Goal: Find contact information: Find contact information

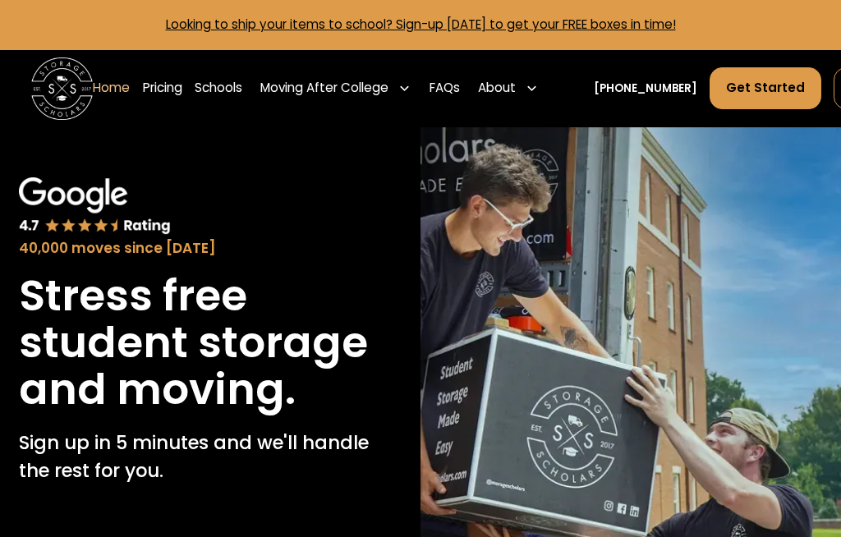
click at [524, 76] on div "About" at bounding box center [508, 88] width 72 height 44
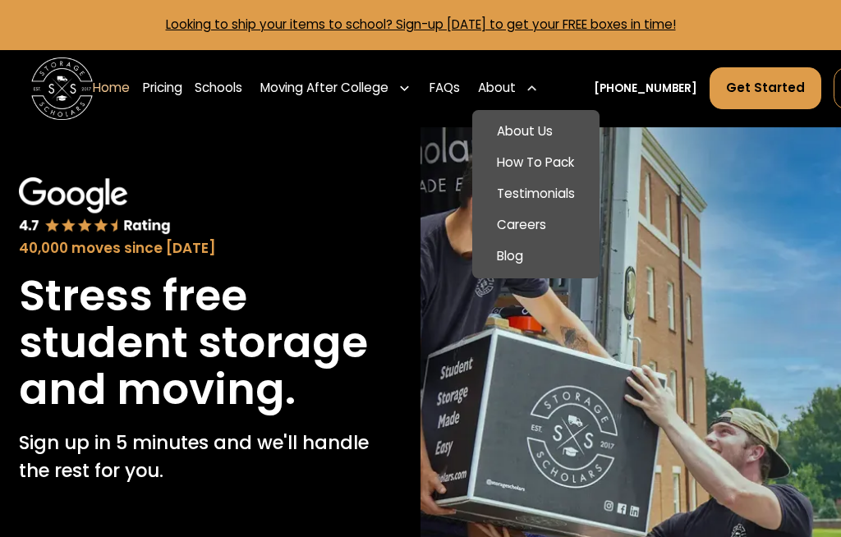
click at [549, 123] on link "About Us" at bounding box center [535, 132] width 115 height 31
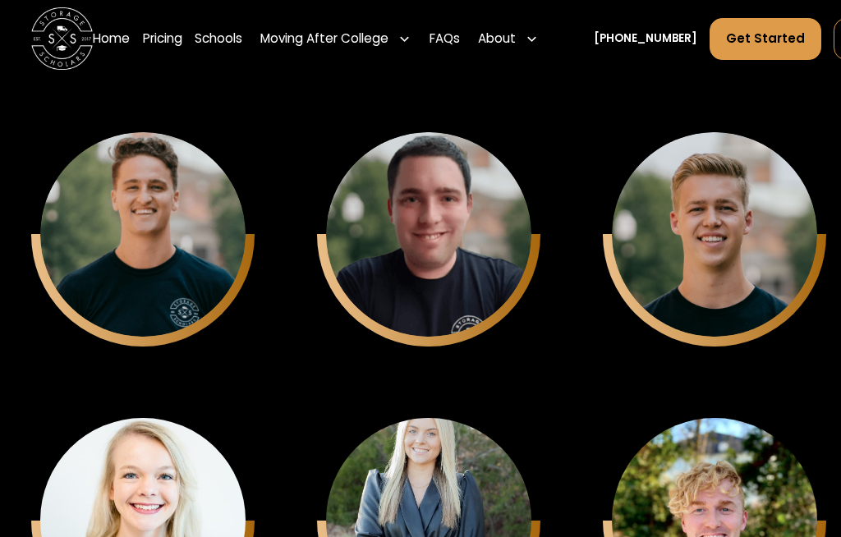
click at [107, 264] on div "[PERSON_NAME]" at bounding box center [142, 265] width 159 height 21
click at [245, 237] on div "Keith Chason CTO" at bounding box center [142, 234] width 205 height 205
click at [222, 254] on div "Matthew Gronberg" at bounding box center [142, 264] width 159 height 21
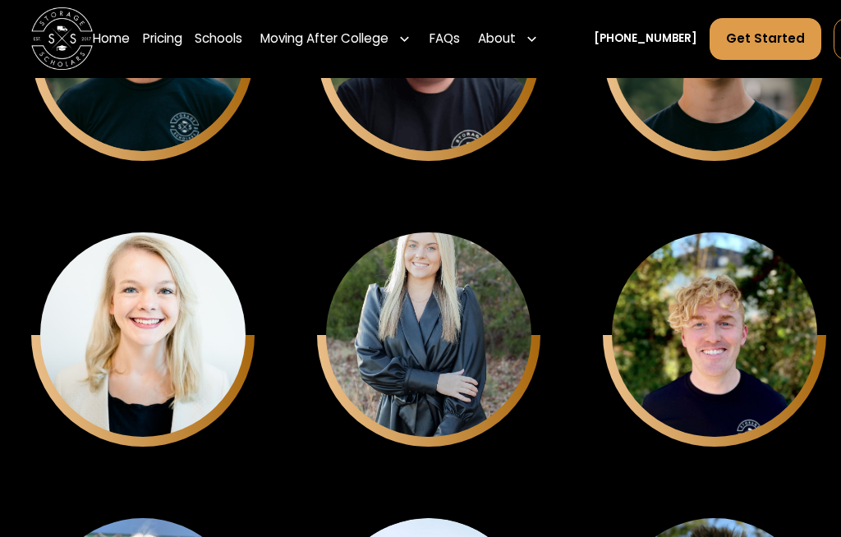
scroll to position [4086, 0]
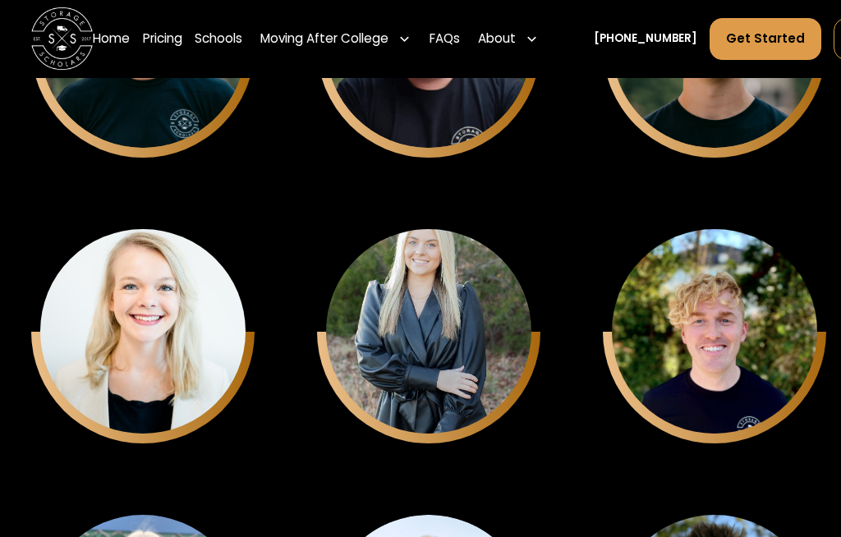
click at [112, 149] on div "Jenna Zayicek Campus Recruitment" at bounding box center [142, 45] width 205 height 205
click at [222, 85] on div "Evan Gregory" at bounding box center [142, 75] width 159 height 21
click at [245, 149] on div "Nick Kulmala Inside Sales Representative" at bounding box center [142, 45] width 205 height 205
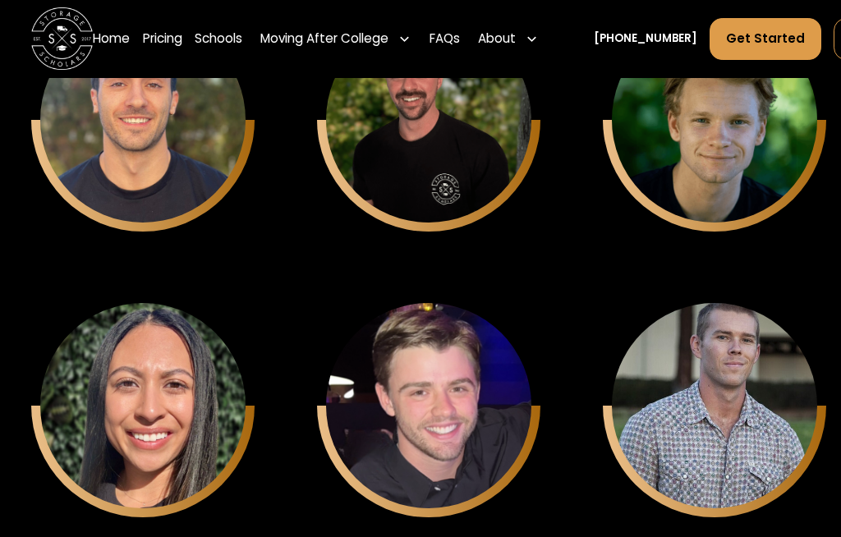
scroll to position [4916, 0]
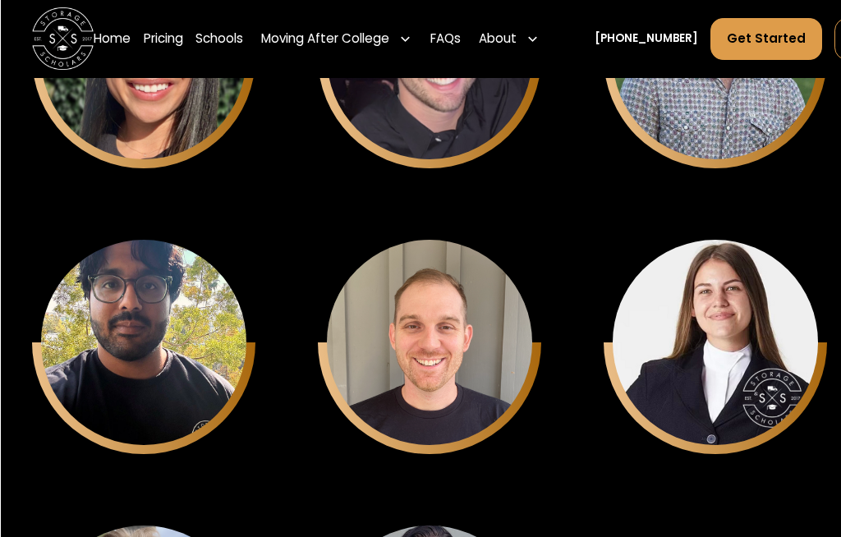
scroll to position [5228, 0]
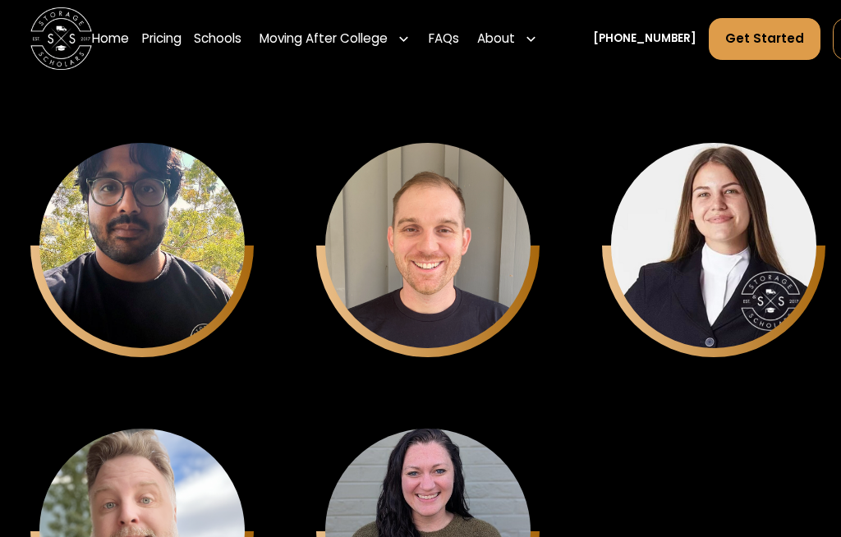
scroll to position [5308, 1]
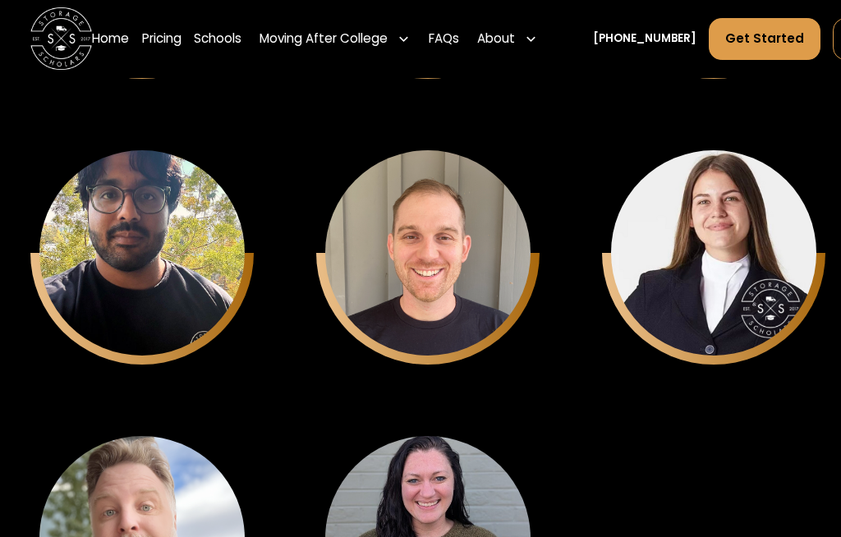
click at [524, 42] on div "About" at bounding box center [507, 39] width 72 height 44
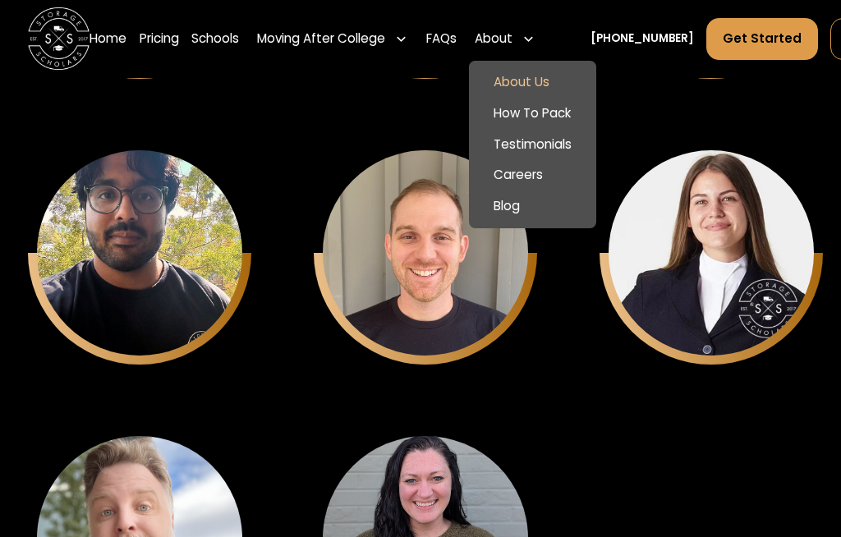
scroll to position [5308, 0]
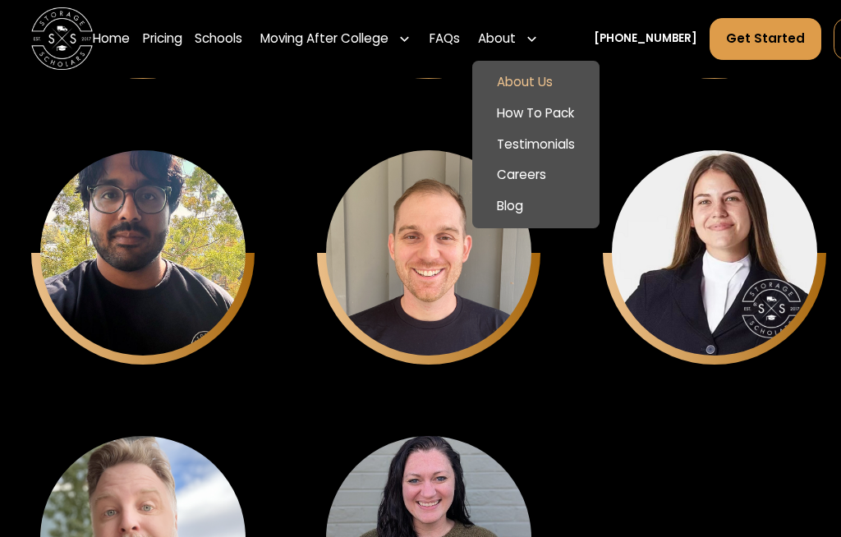
click at [640, 45] on link "[PHONE_NUMBER]" at bounding box center [645, 38] width 103 height 16
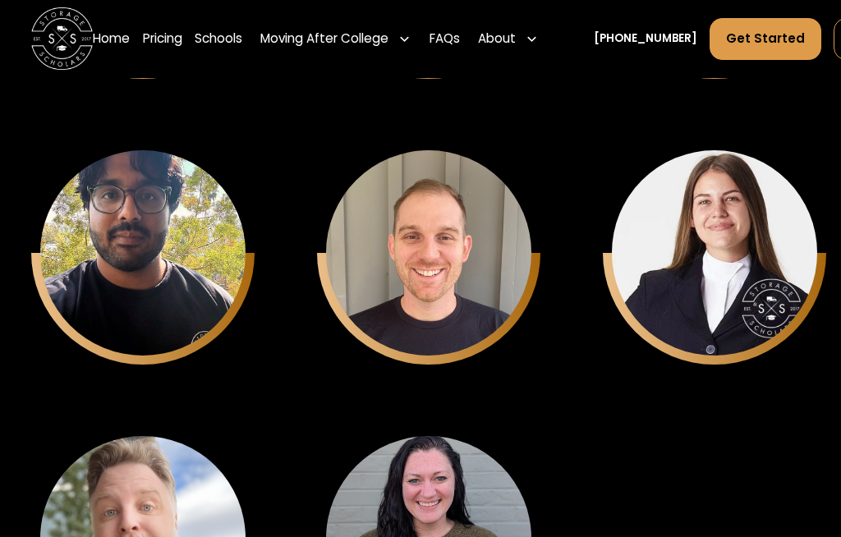
click at [113, 30] on link "Home" at bounding box center [111, 39] width 37 height 44
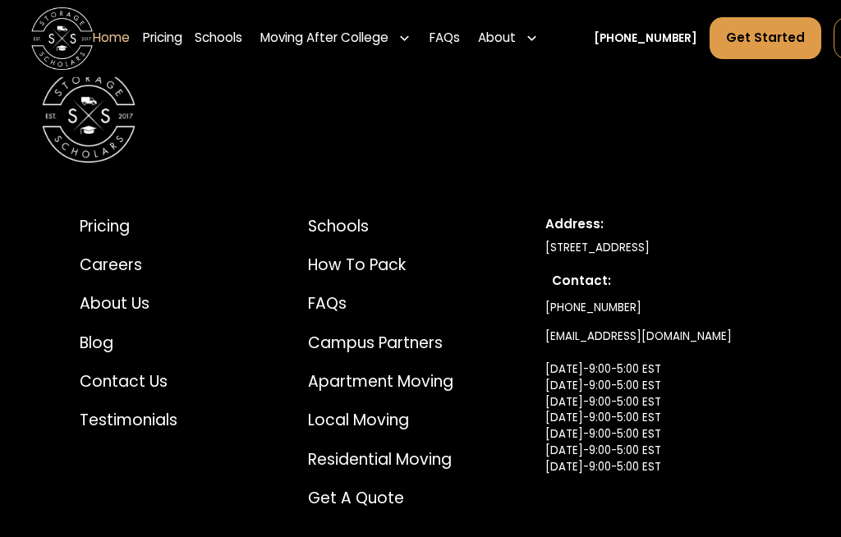
scroll to position [5376, 0]
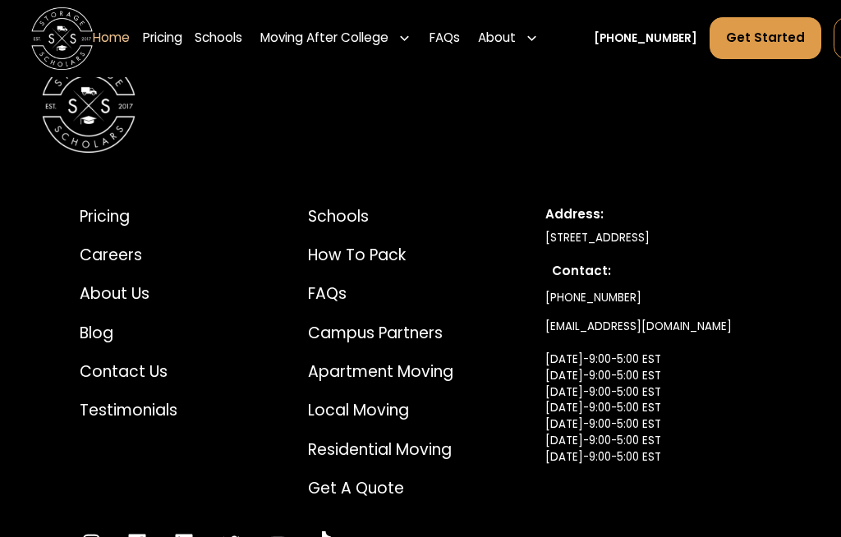
click at [113, 360] on div "Contact Us" at bounding box center [129, 371] width 98 height 23
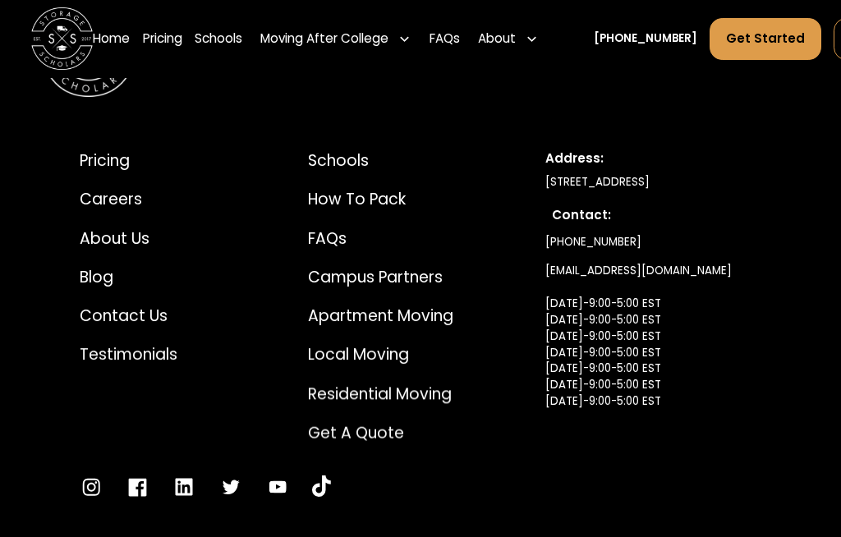
scroll to position [1659, 0]
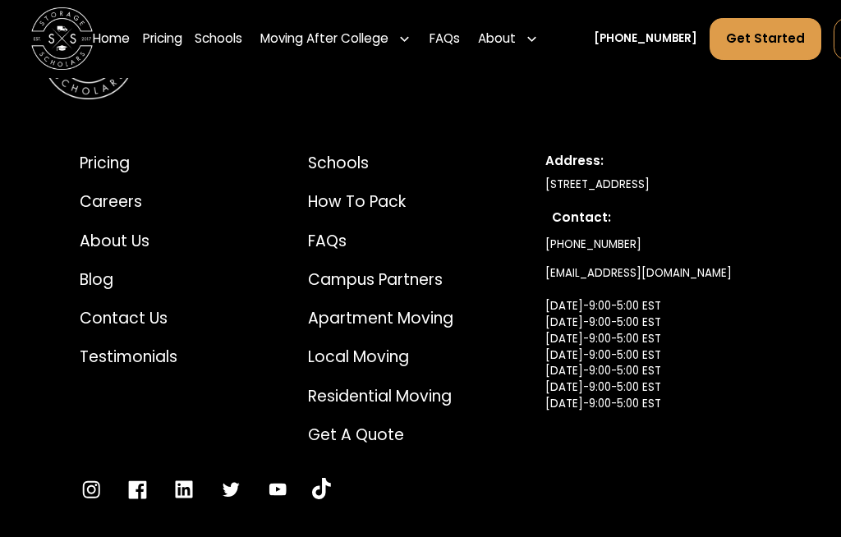
click at [115, 307] on div "Contact Us" at bounding box center [129, 318] width 98 height 23
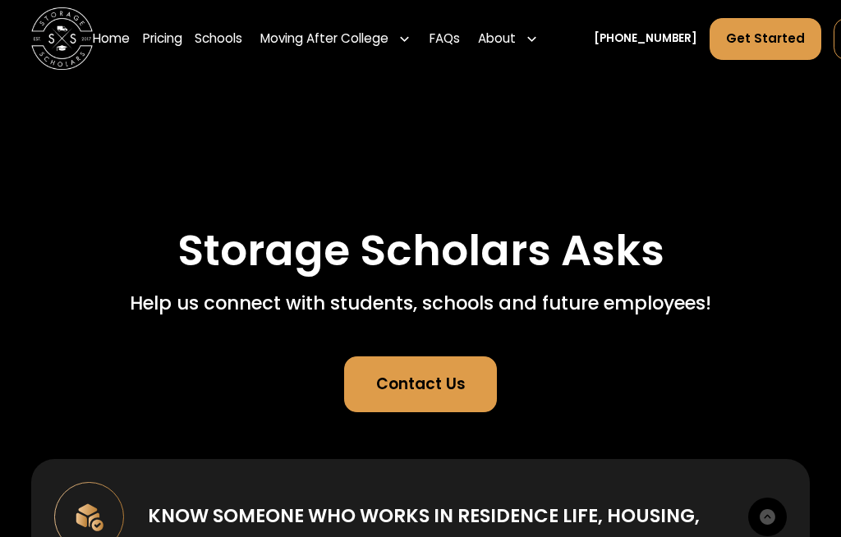
click at [447, 383] on div "Contact Us" at bounding box center [420, 384] width 89 height 23
click at [439, 393] on div "Contact Us" at bounding box center [420, 384] width 89 height 23
click at [404, 382] on div "Contact Us" at bounding box center [420, 384] width 89 height 23
